Goal: Find specific page/section: Find specific page/section

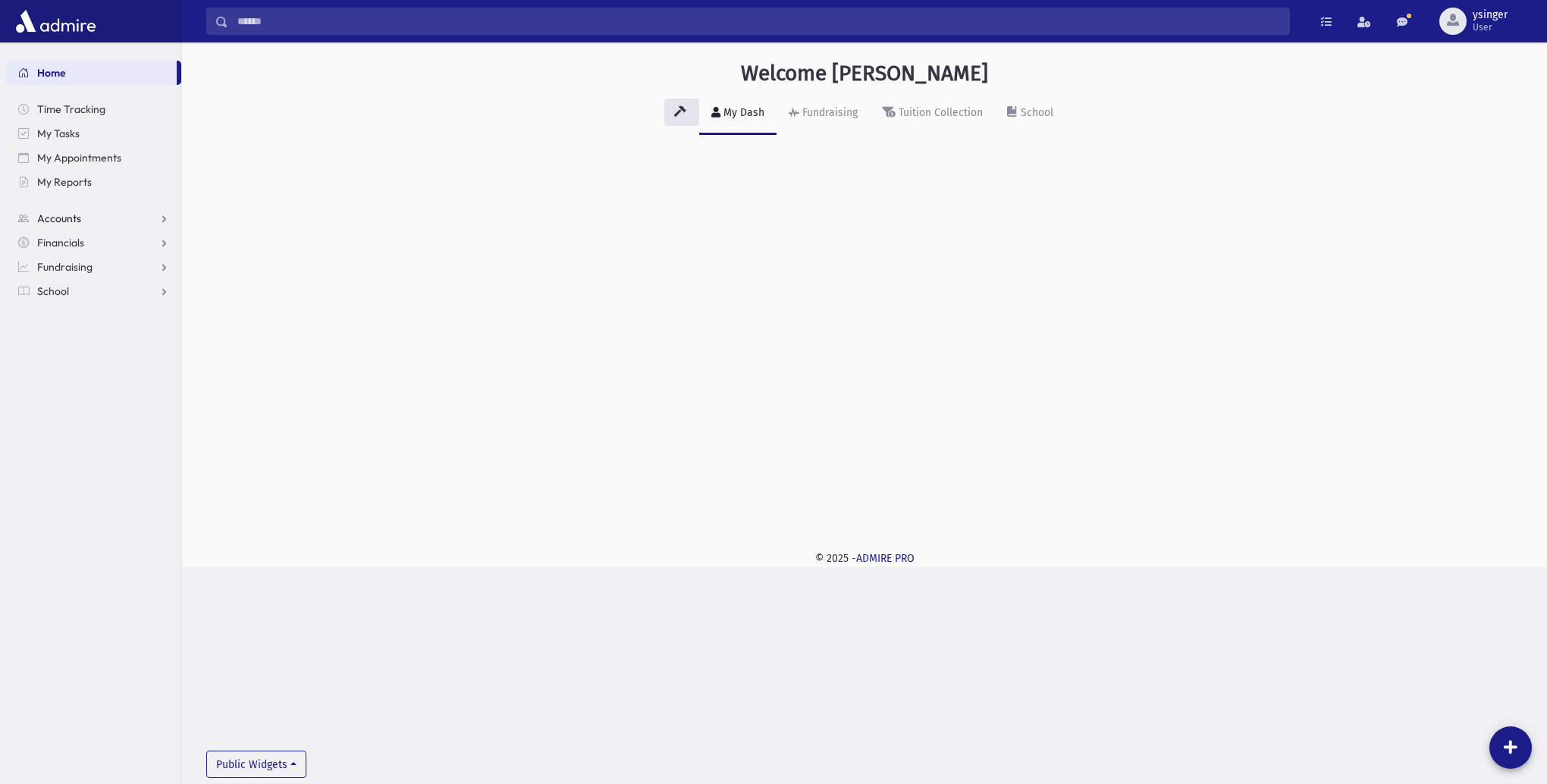
click at [57, 219] on span "Accounts" at bounding box center [59, 219] width 44 height 14
click at [59, 219] on span "Accounts" at bounding box center [59, 219] width 44 height 14
click at [69, 238] on span "Account List" at bounding box center [75, 243] width 59 height 14
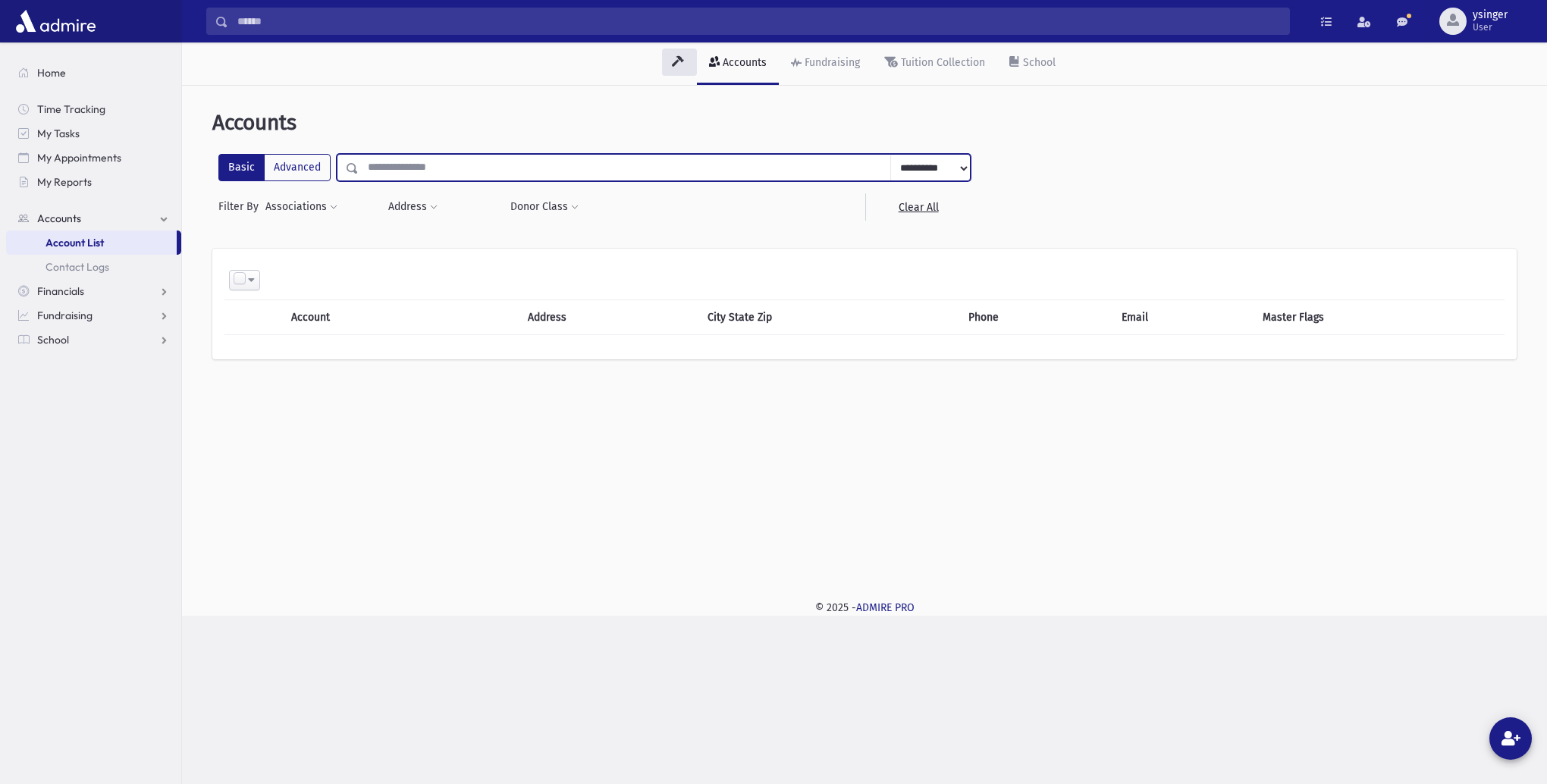
click at [403, 170] on input "text" at bounding box center [624, 167] width 533 height 27
click at [387, 169] on input "text" at bounding box center [624, 167] width 533 height 27
type input "**********"
